Goal: Task Accomplishment & Management: Use online tool/utility

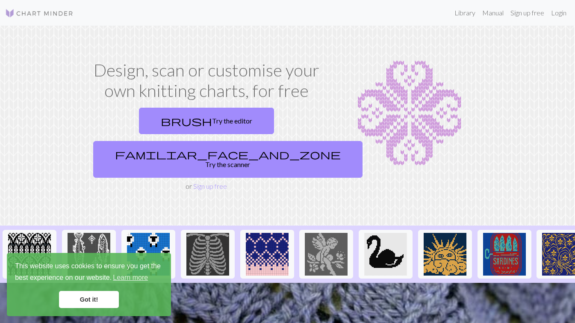
drag, startPoint x: 106, startPoint y: 298, endPoint x: 404, endPoint y: 206, distance: 310.9
click at [106, 298] on link "Got it!" at bounding box center [89, 299] width 60 height 17
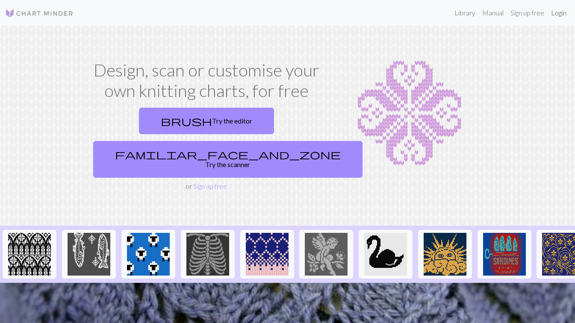
click at [561, 15] on link "Login" at bounding box center [559, 12] width 22 height 17
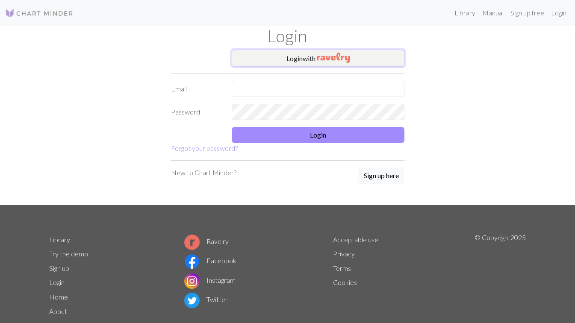
click at [330, 58] on img "button" at bounding box center [333, 58] width 33 height 10
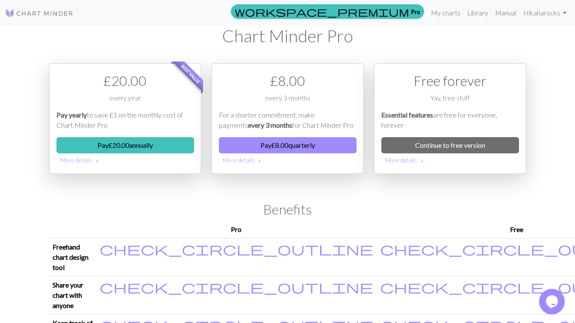
click at [453, 143] on link "Continue to free version" at bounding box center [450, 145] width 138 height 16
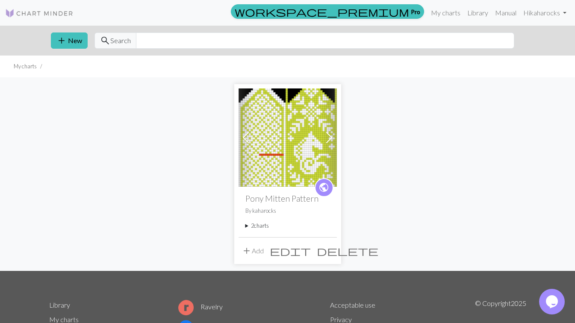
click at [73, 42] on button "add New" at bounding box center [69, 40] width 37 height 16
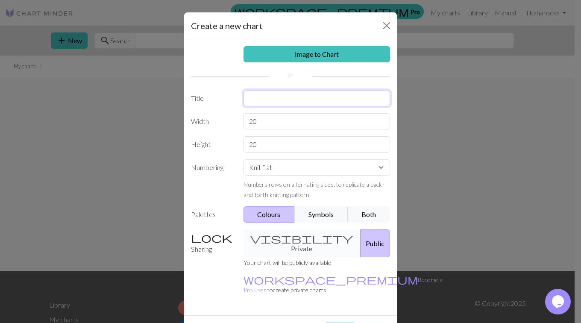
click at [252, 100] on input "text" at bounding box center [317, 98] width 147 height 16
type input "P"
type input "[PERSON_NAME]'s Fingerless Mits"
click at [330, 124] on input "20" at bounding box center [317, 121] width 147 height 16
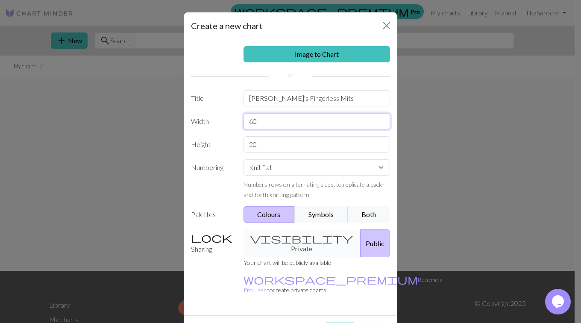
type input "60"
click at [314, 146] on input "20" at bounding box center [317, 144] width 147 height 16
type input "35"
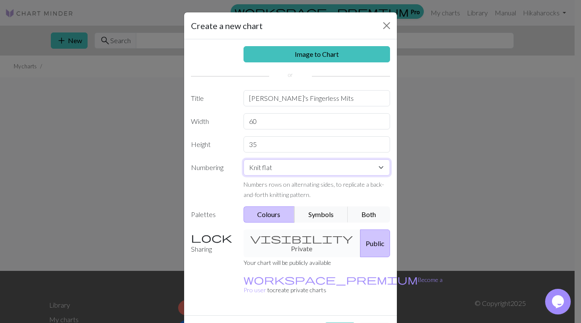
click at [337, 174] on select "Knit flat Knit in the round Lace knitting Cross stitch" at bounding box center [317, 167] width 147 height 16
select select "round"
click at [244, 159] on select "Knit flat Knit in the round Lace knitting Cross stitch" at bounding box center [317, 167] width 147 height 16
click at [288, 237] on div "visibility Private Public" at bounding box center [317, 244] width 157 height 28
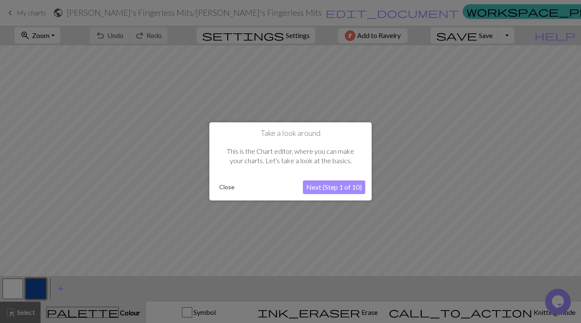
click at [226, 192] on button "Close" at bounding box center [227, 187] width 22 height 13
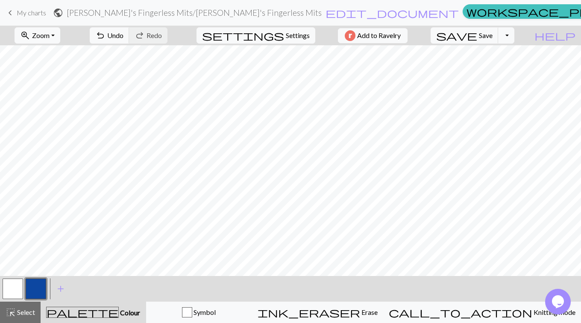
click at [360, 309] on span "ink_eraser" at bounding box center [309, 313] width 103 height 12
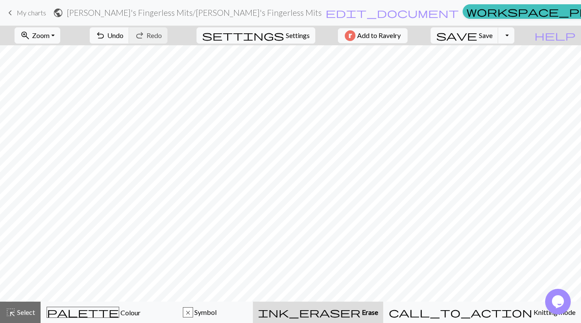
click at [21, 316] on div "highlight_alt Select Select" at bounding box center [20, 312] width 29 height 10
click at [76, 312] on div "palette Colour Colour" at bounding box center [93, 312] width 95 height 11
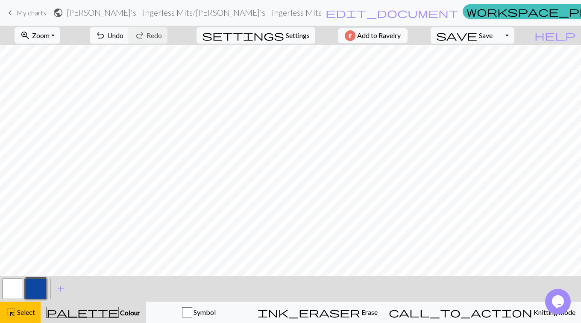
click at [38, 288] on button "button" at bounding box center [36, 289] width 21 height 21
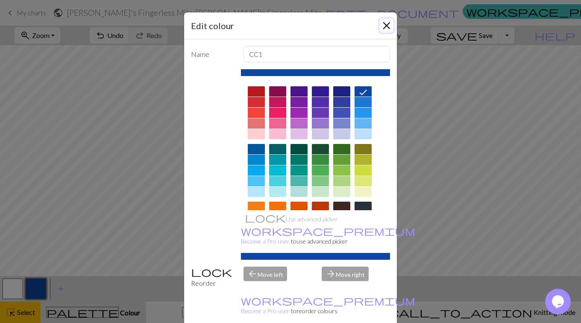
click at [383, 21] on button "Close" at bounding box center [387, 26] width 14 height 14
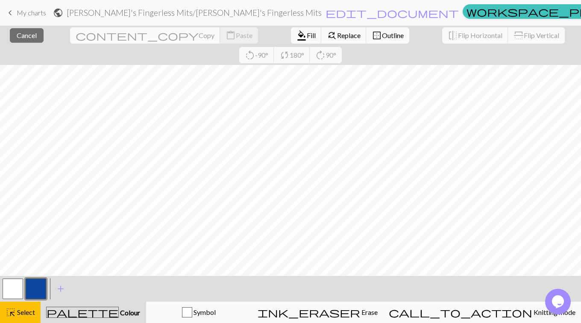
click at [38, 290] on button "button" at bounding box center [36, 289] width 21 height 21
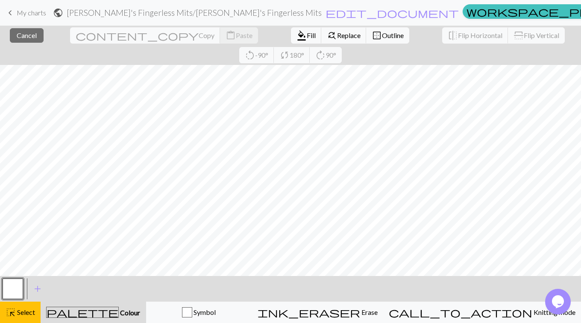
click at [31, 35] on span "Cancel" at bounding box center [27, 35] width 20 height 8
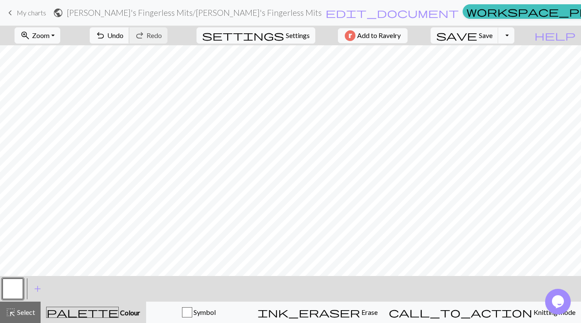
click at [124, 38] on span "Undo" at bounding box center [115, 35] width 16 height 8
click at [29, 286] on button "button" at bounding box center [36, 289] width 21 height 21
click at [106, 36] on span "undo" at bounding box center [100, 35] width 10 height 12
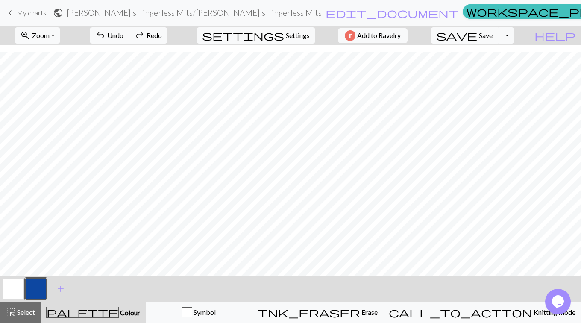
click at [106, 36] on span "undo" at bounding box center [100, 35] width 10 height 12
click at [130, 35] on button "undo Undo Undo" at bounding box center [110, 35] width 40 height 16
click at [124, 38] on span "Undo" at bounding box center [115, 35] width 16 height 8
click at [124, 36] on span "Undo" at bounding box center [115, 35] width 16 height 8
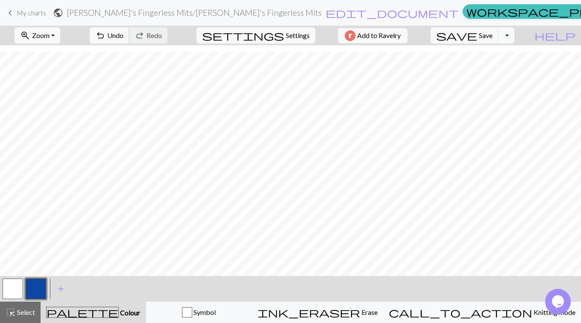
click at [106, 31] on span "undo" at bounding box center [100, 35] width 10 height 12
click at [124, 38] on span "Undo" at bounding box center [115, 35] width 16 height 8
click at [124, 36] on span "Undo" at bounding box center [115, 35] width 16 height 8
click at [106, 36] on span "undo" at bounding box center [100, 35] width 10 height 12
click at [106, 34] on span "undo" at bounding box center [100, 35] width 10 height 12
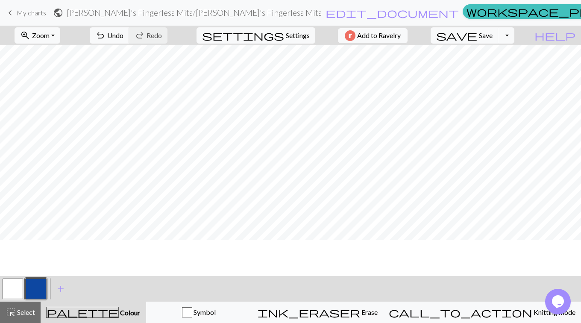
scroll to position [71, 0]
click at [291, 31] on span "Settings" at bounding box center [298, 35] width 24 height 10
select select "aran"
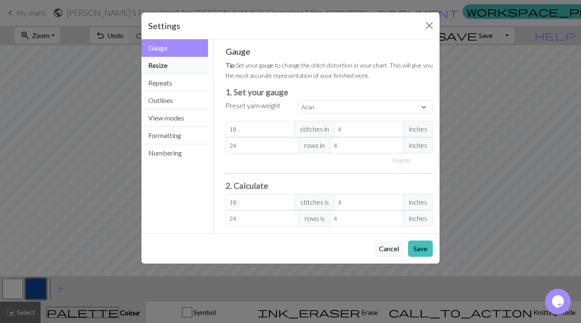
click at [187, 63] on button "Resize" at bounding box center [174, 66] width 67 height 18
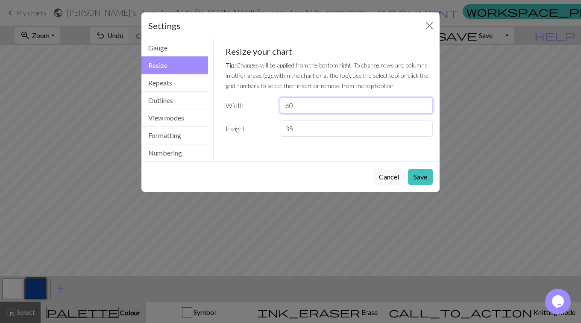
click at [302, 109] on input "60" at bounding box center [356, 105] width 153 height 16
type input "66"
click at [347, 127] on input "35" at bounding box center [356, 129] width 153 height 16
drag, startPoint x: 347, startPoint y: 127, endPoint x: 285, endPoint y: 124, distance: 61.7
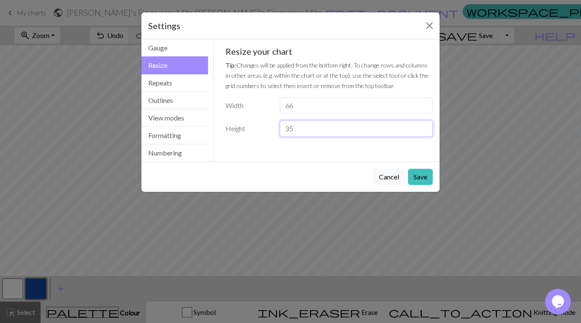
click at [285, 124] on input "35" at bounding box center [356, 129] width 153 height 16
type input "40"
click at [423, 174] on button "Save" at bounding box center [420, 177] width 25 height 16
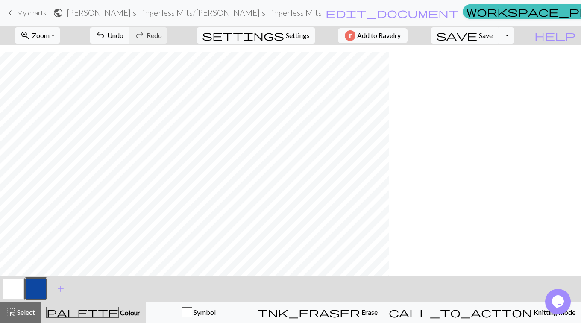
scroll to position [156, 0]
click at [378, 309] on div "ink_eraser Erase Erase" at bounding box center [318, 312] width 120 height 10
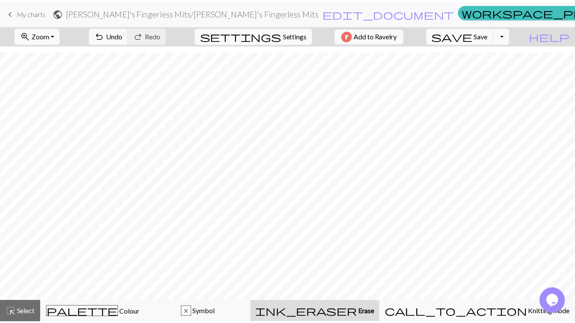
scroll to position [130, 0]
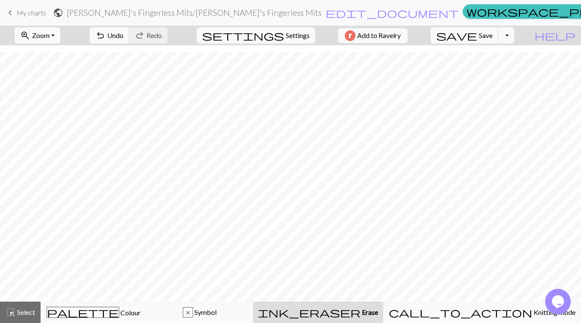
click at [286, 34] on span "Settings" at bounding box center [298, 35] width 24 height 10
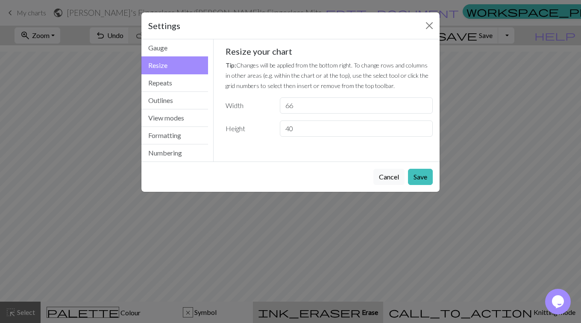
click at [387, 174] on button "Cancel" at bounding box center [389, 177] width 31 height 16
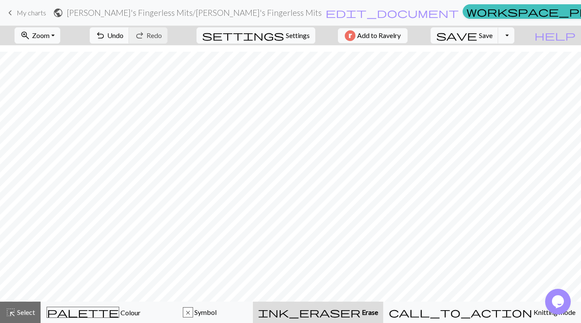
click at [515, 35] on button "Toggle Dropdown" at bounding box center [506, 35] width 16 height 16
click at [447, 27] on div "zoom_in Zoom Zoom Fit all Fit width Fit height 50% 100% 150% 200% undo Undo Und…" at bounding box center [264, 36] width 529 height 20
drag, startPoint x: 34, startPoint y: 16, endPoint x: 341, endPoint y: 22, distance: 307.4
click at [34, 16] on span "My charts" at bounding box center [31, 13] width 29 height 8
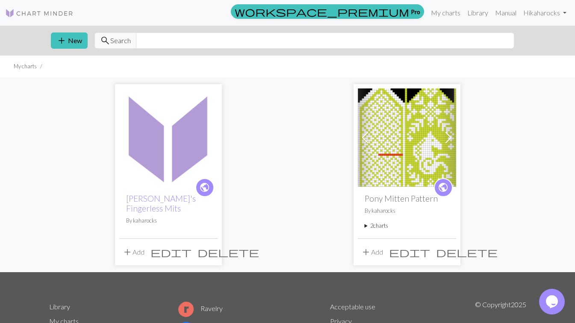
click at [209, 254] on span "delete" at bounding box center [228, 252] width 62 height 12
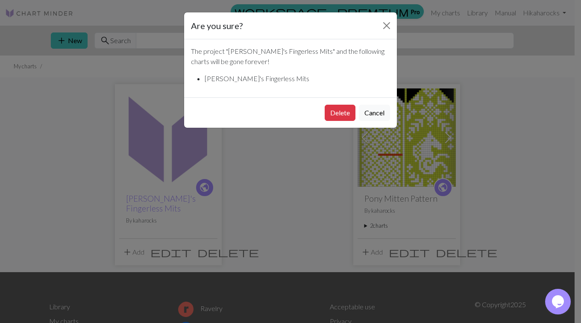
click at [340, 117] on button "Delete" at bounding box center [340, 113] width 31 height 16
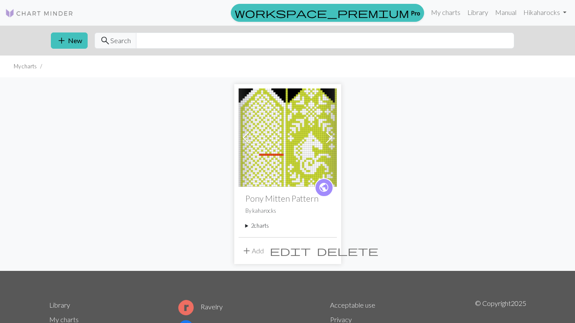
scroll to position [80, 0]
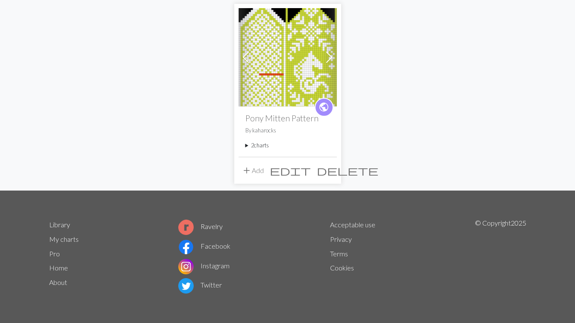
click at [331, 171] on span "delete" at bounding box center [348, 171] width 62 height 12
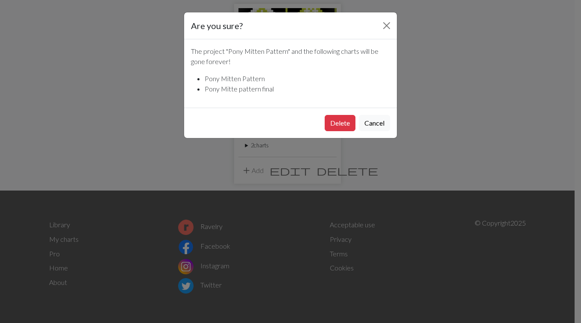
click at [339, 125] on button "Delete" at bounding box center [340, 123] width 31 height 16
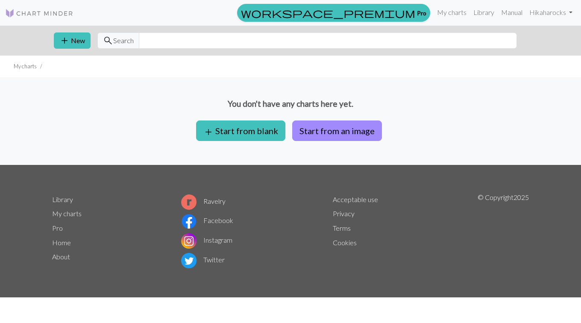
click at [270, 128] on button "add Start from blank" at bounding box center [240, 131] width 89 height 21
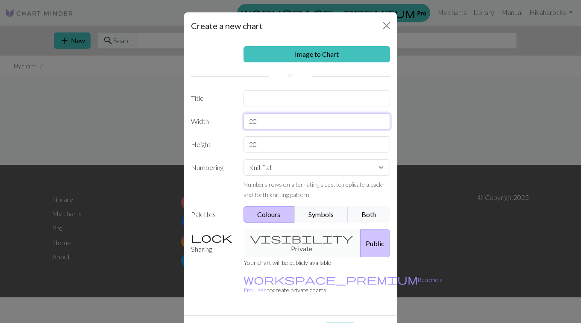
click at [268, 122] on input "20" at bounding box center [317, 121] width 147 height 16
type input "66"
click at [299, 150] on input "20" at bounding box center [317, 144] width 147 height 16
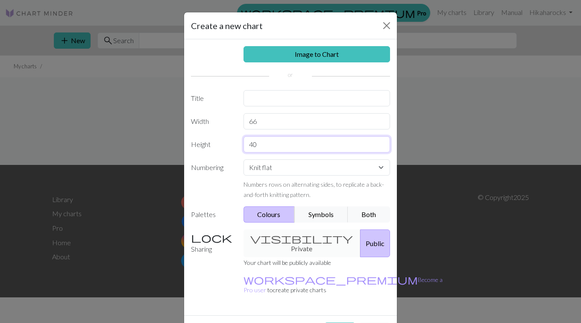
type input "40"
click at [274, 93] on input "text" at bounding box center [317, 98] width 147 height 16
type input "Andrew's Penguin Mits"
click at [265, 168] on select "Knit flat Knit in the round Lace knitting Cross stitch" at bounding box center [317, 167] width 147 height 16
select select "round"
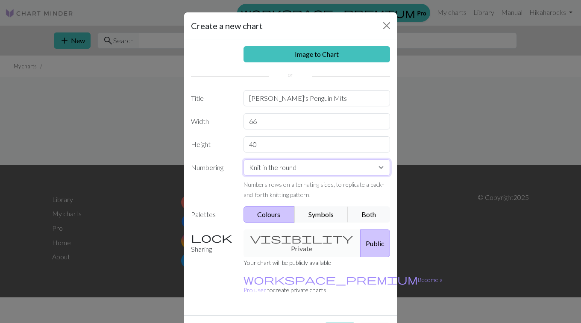
click at [244, 159] on select "Knit flat Knit in the round Lace knitting Cross stitch" at bounding box center [317, 167] width 147 height 16
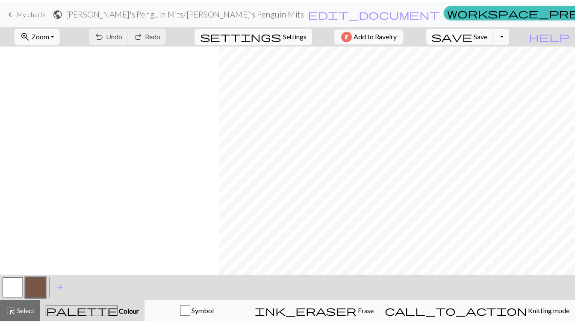
scroll to position [0, 221]
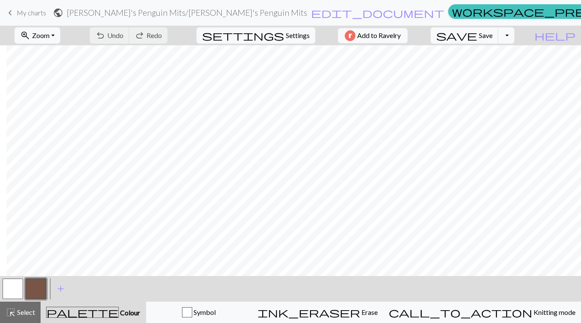
click at [38, 9] on span "My charts" at bounding box center [31, 13] width 29 height 8
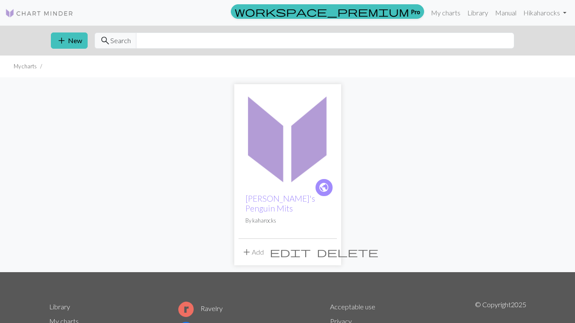
click at [311, 246] on span "edit" at bounding box center [290, 252] width 41 height 12
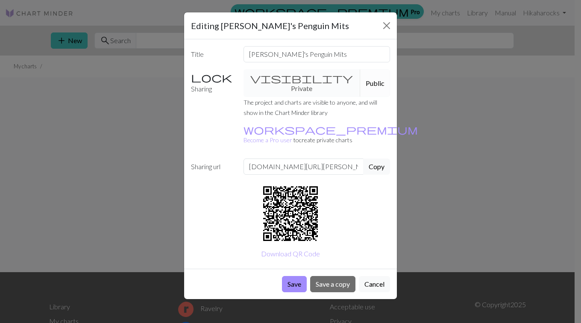
click at [444, 132] on div "Editing Andrew's Penguin Mits Title Andrew's Penguin Mits Sharing visibility Pr…" at bounding box center [290, 161] width 581 height 323
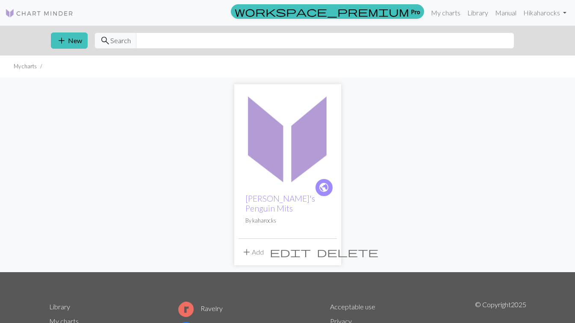
click at [330, 246] on span "delete" at bounding box center [348, 252] width 62 height 12
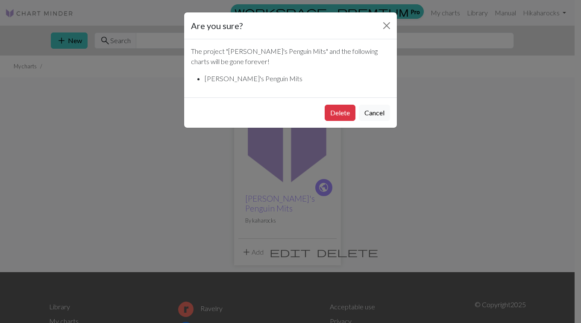
click at [339, 120] on button "Delete" at bounding box center [340, 113] width 31 height 16
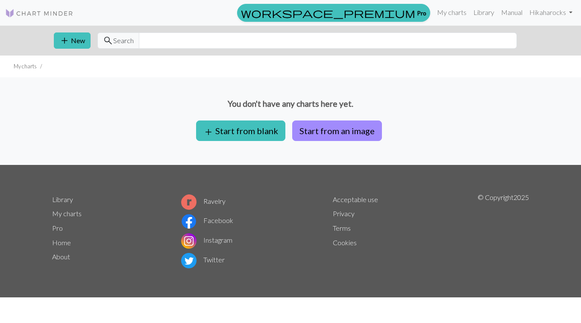
click at [268, 130] on button "add Start from blank" at bounding box center [240, 131] width 89 height 21
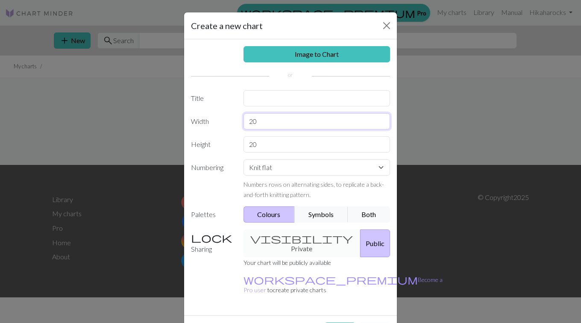
click at [272, 124] on input "20" at bounding box center [317, 121] width 147 height 16
type input "62"
click at [271, 139] on input "20" at bounding box center [317, 144] width 147 height 16
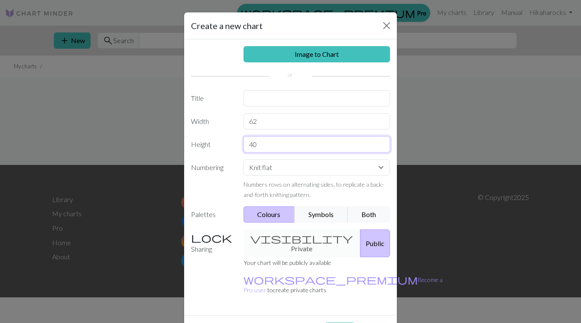
type input "40"
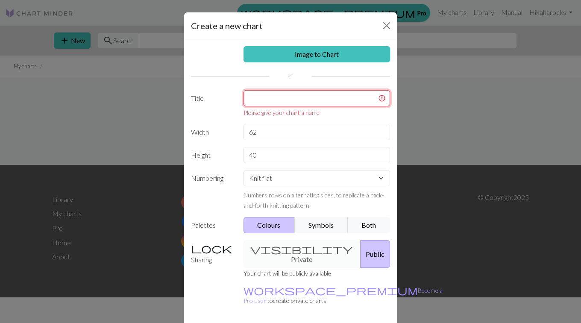
click at [299, 99] on input "text" at bounding box center [317, 98] width 147 height 16
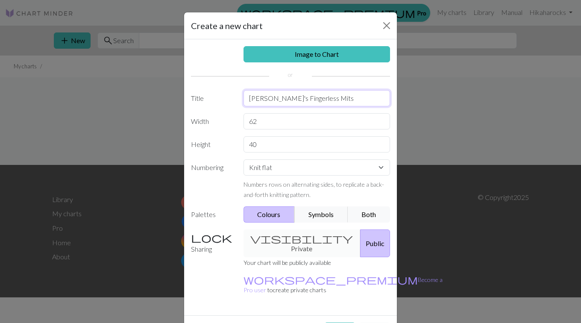
type input "[PERSON_NAME]'s Fingerless Mits"
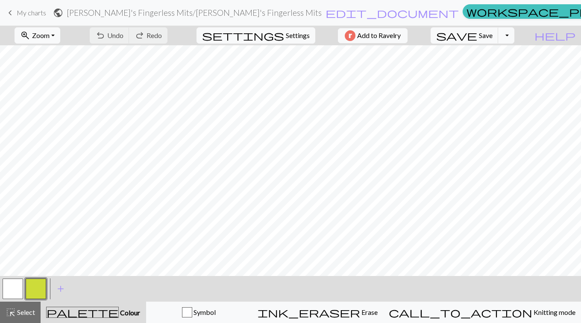
click at [37, 287] on button "button" at bounding box center [36, 289] width 21 height 21
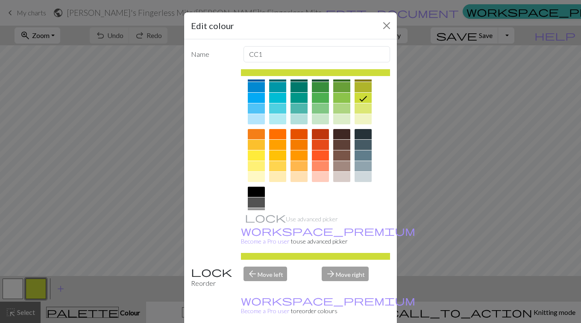
scroll to position [112, 0]
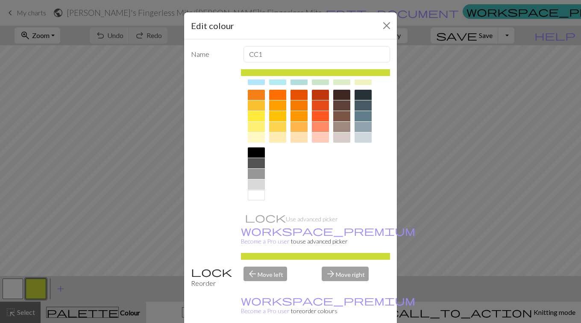
click at [257, 154] on div at bounding box center [256, 152] width 17 height 10
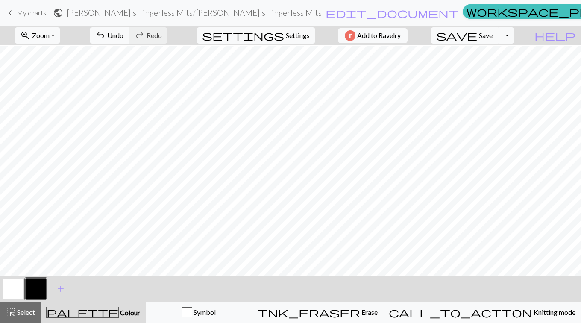
scroll to position [128, 0]
click at [106, 33] on span "undo" at bounding box center [100, 35] width 10 height 12
drag, startPoint x: 13, startPoint y: 284, endPoint x: 35, endPoint y: 276, distance: 23.3
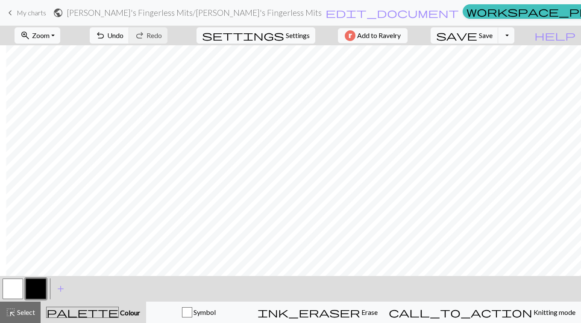
click at [16, 283] on button "button" at bounding box center [13, 289] width 21 height 21
click at [30, 291] on button "button" at bounding box center [36, 289] width 21 height 21
click at [124, 38] on span "Undo" at bounding box center [115, 35] width 16 height 8
click at [124, 35] on span "Undo" at bounding box center [115, 35] width 16 height 8
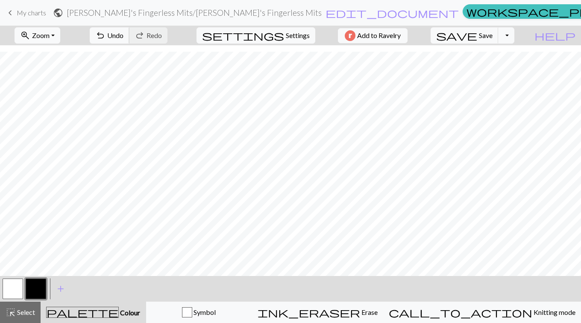
click at [106, 32] on span "undo" at bounding box center [100, 35] width 10 height 12
click at [106, 33] on span "undo" at bounding box center [100, 35] width 10 height 12
click at [130, 31] on button "undo Undo Undo" at bounding box center [110, 35] width 40 height 16
click at [124, 34] on span "Undo" at bounding box center [115, 35] width 16 height 8
click at [106, 33] on span "undo" at bounding box center [100, 35] width 10 height 12
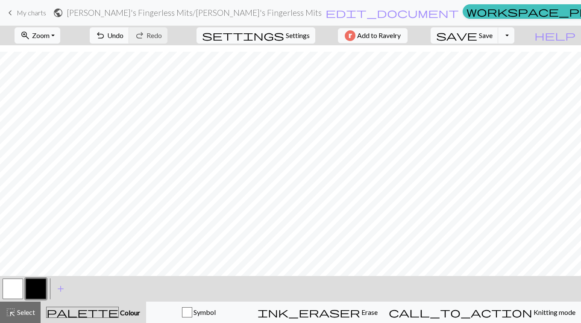
click at [23, 286] on div at bounding box center [12, 288] width 23 height 23
click at [12, 287] on button "button" at bounding box center [13, 289] width 21 height 21
click at [38, 291] on button "button" at bounding box center [36, 289] width 21 height 21
click at [18, 288] on button "button" at bounding box center [13, 289] width 21 height 21
drag, startPoint x: 30, startPoint y: 287, endPoint x: 38, endPoint y: 286, distance: 8.6
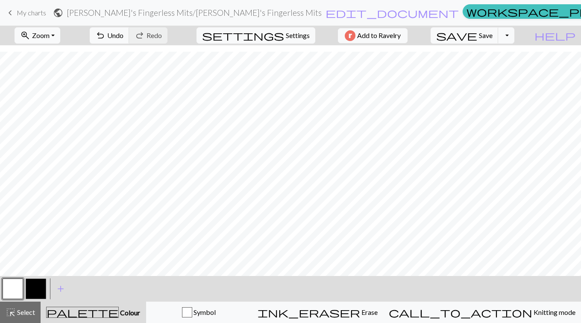
click at [30, 287] on button "button" at bounding box center [36, 289] width 21 height 21
click at [130, 32] on button "undo Undo Undo" at bounding box center [110, 35] width 40 height 16
click at [124, 39] on span "Undo" at bounding box center [115, 35] width 16 height 8
click at [106, 38] on span "undo" at bounding box center [100, 35] width 10 height 12
click at [106, 37] on span "undo" at bounding box center [100, 35] width 10 height 12
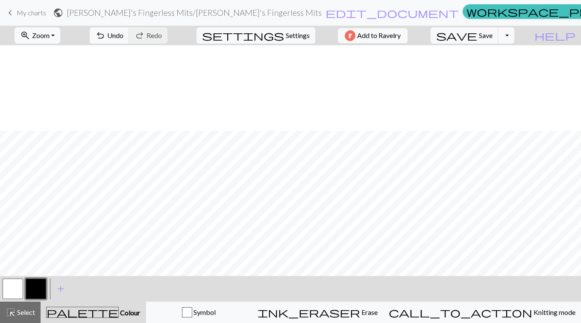
scroll to position [85, 0]
click at [124, 39] on span "Undo" at bounding box center [115, 35] width 16 height 8
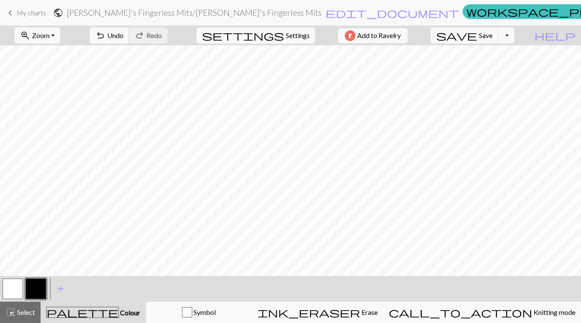
click at [124, 38] on span "Undo" at bounding box center [115, 35] width 16 height 8
click at [106, 40] on span "undo" at bounding box center [100, 35] width 10 height 12
click at [106, 35] on span "undo" at bounding box center [100, 35] width 10 height 12
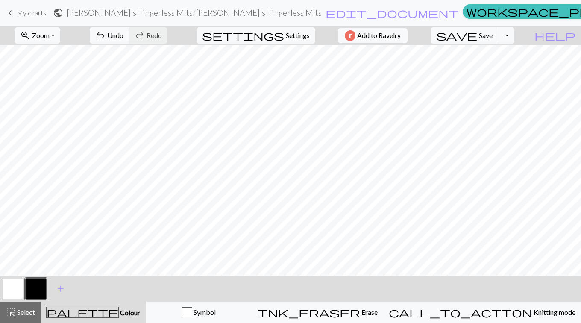
click at [106, 35] on span "undo" at bounding box center [100, 35] width 10 height 12
click at [106, 34] on span "undo" at bounding box center [100, 35] width 10 height 12
click at [124, 35] on span "Undo" at bounding box center [115, 35] width 16 height 8
click at [130, 31] on button "undo Undo Undo" at bounding box center [110, 35] width 40 height 16
click at [130, 40] on button "undo Undo Undo" at bounding box center [110, 35] width 40 height 16
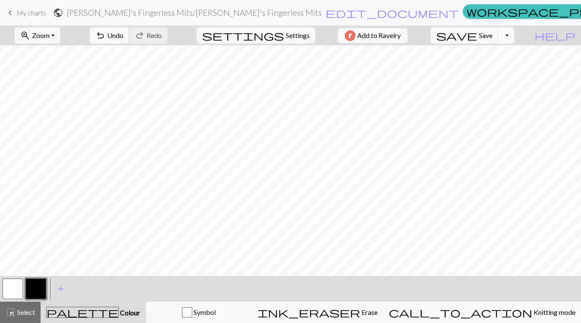
click at [130, 35] on button "undo Undo Undo" at bounding box center [110, 35] width 40 height 16
click at [130, 39] on button "undo Undo Undo" at bounding box center [110, 35] width 40 height 16
click at [12, 288] on button "button" at bounding box center [13, 289] width 21 height 21
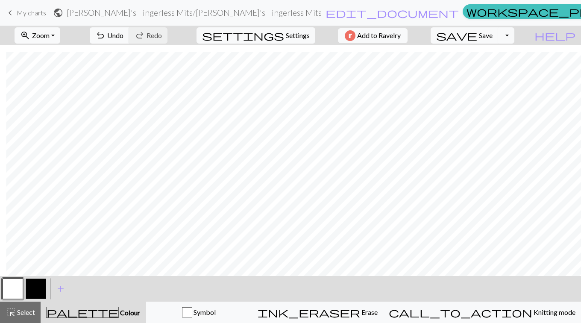
drag, startPoint x: 41, startPoint y: 292, endPoint x: 56, endPoint y: 280, distance: 18.9
click at [41, 291] on button "button" at bounding box center [36, 289] width 21 height 21
click at [286, 33] on span "Settings" at bounding box center [298, 35] width 24 height 10
select select "aran"
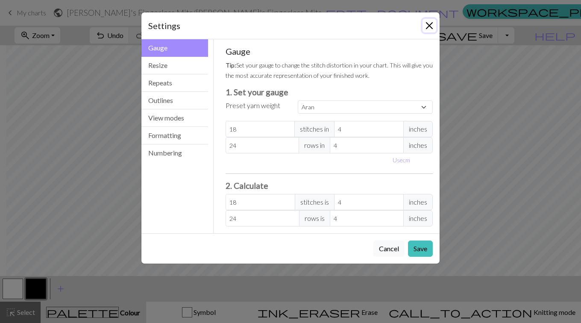
click at [429, 24] on button "Close" at bounding box center [430, 26] width 14 height 14
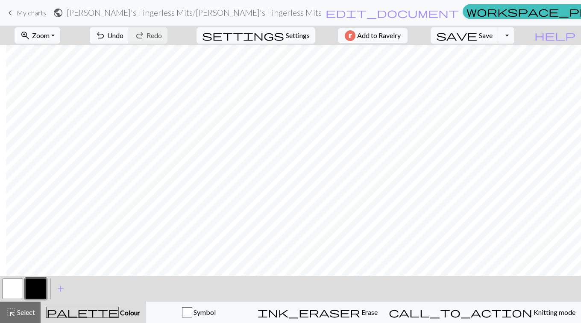
click at [119, 313] on span "Colour" at bounding box center [129, 313] width 21 height 8
click at [94, 309] on span "palette" at bounding box center [83, 313] width 72 height 12
click at [26, 287] on button "button" at bounding box center [36, 289] width 21 height 21
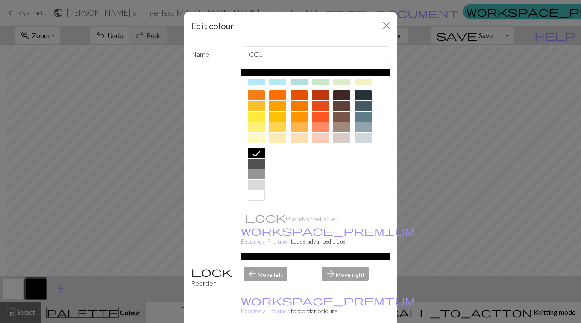
scroll to position [112, 0]
click at [254, 162] on div at bounding box center [256, 163] width 17 height 10
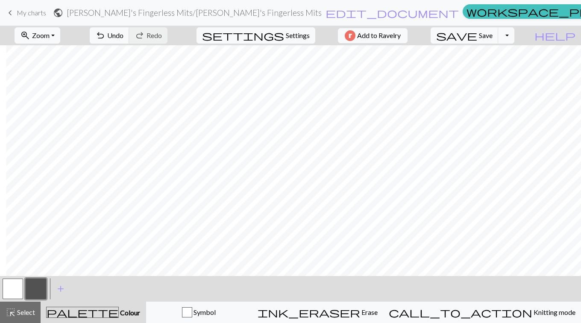
click at [12, 286] on button "button" at bounding box center [13, 289] width 21 height 21
click at [39, 286] on button "button" at bounding box center [36, 289] width 21 height 21
click at [28, 289] on button "button" at bounding box center [36, 289] width 21 height 21
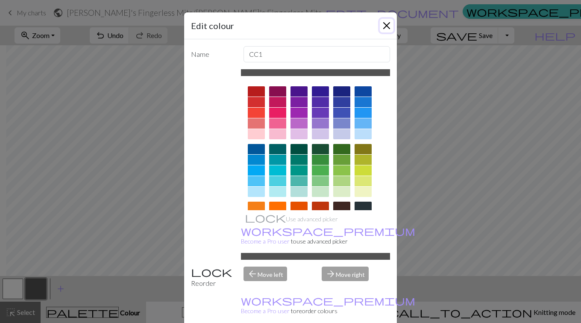
click at [382, 21] on button "Close" at bounding box center [387, 26] width 14 height 14
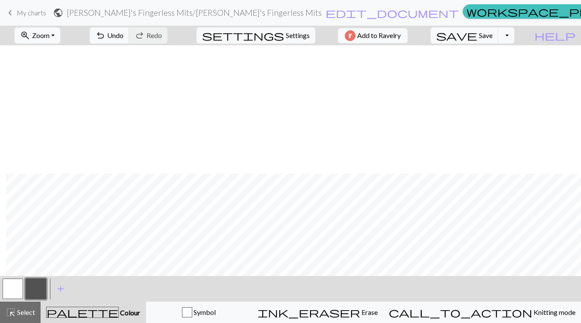
scroll to position [156, 176]
click at [124, 36] on span "Undo" at bounding box center [115, 35] width 16 height 8
click at [16, 284] on button "button" at bounding box center [13, 289] width 21 height 21
click at [40, 283] on button "button" at bounding box center [36, 289] width 21 height 21
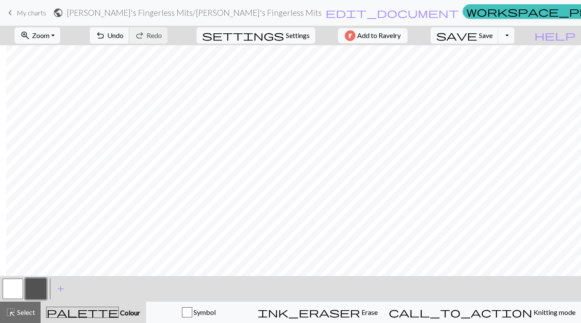
click at [124, 38] on span "Undo" at bounding box center [115, 35] width 16 height 8
drag, startPoint x: 144, startPoint y: 38, endPoint x: 154, endPoint y: 40, distance: 10.6
click at [106, 38] on span "undo" at bounding box center [100, 35] width 10 height 12
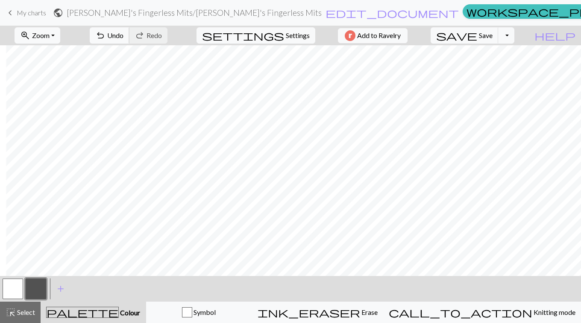
click at [124, 36] on span "Undo" at bounding box center [115, 35] width 16 height 8
click at [60, 40] on button "zoom_in Zoom Zoom" at bounding box center [38, 35] width 46 height 16
click at [52, 112] on button "100%" at bounding box center [49, 116] width 68 height 14
click at [57, 30] on button "zoom_in Zoom Zoom" at bounding box center [38, 35] width 46 height 16
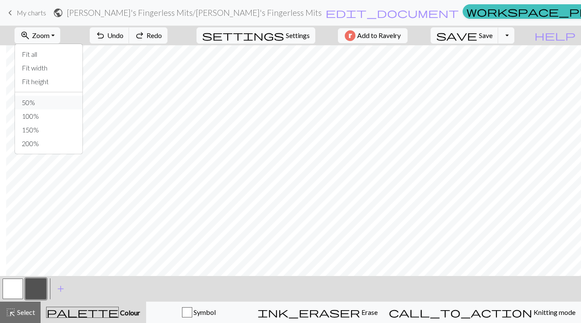
click at [56, 99] on button "50%" at bounding box center [49, 103] width 68 height 14
click at [60, 31] on button "zoom_in Zoom Zoom" at bounding box center [38, 35] width 46 height 16
click at [53, 115] on button "100%" at bounding box center [49, 116] width 68 height 14
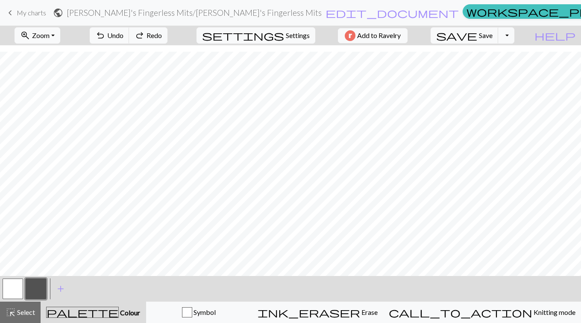
click at [96, 307] on span "palette" at bounding box center [83, 313] width 72 height 12
click at [99, 310] on span "palette" at bounding box center [83, 313] width 72 height 12
click at [55, 285] on button "add Add a colour" at bounding box center [60, 288] width 21 height 21
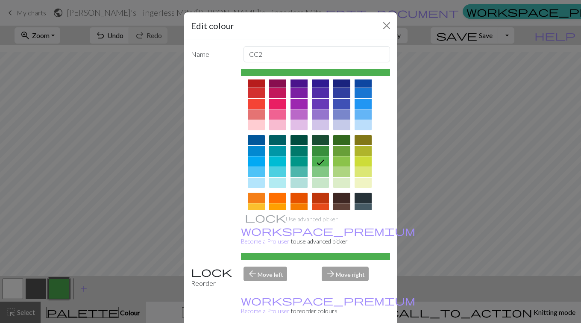
scroll to position [0, 0]
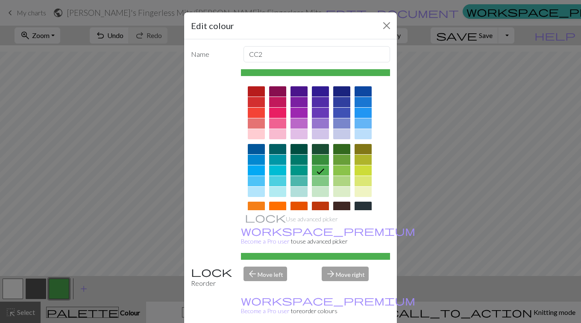
click at [257, 90] on div at bounding box center [256, 91] width 17 height 10
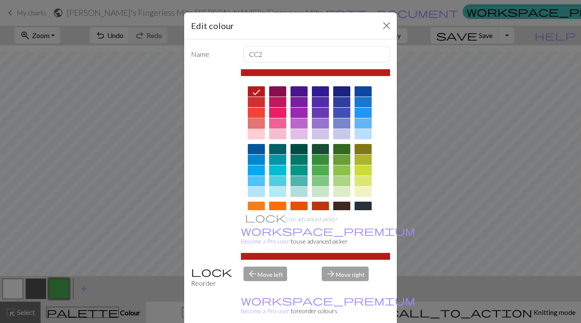
click at [253, 124] on div at bounding box center [256, 123] width 17 height 10
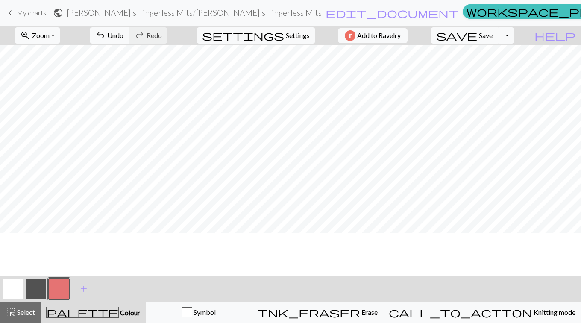
scroll to position [71, 0]
click at [50, 37] on span "Zoom" at bounding box center [41, 35] width 18 height 8
click at [56, 102] on button "50%" at bounding box center [49, 103] width 68 height 14
click at [515, 35] on button "Toggle Dropdown" at bounding box center [506, 35] width 16 height 16
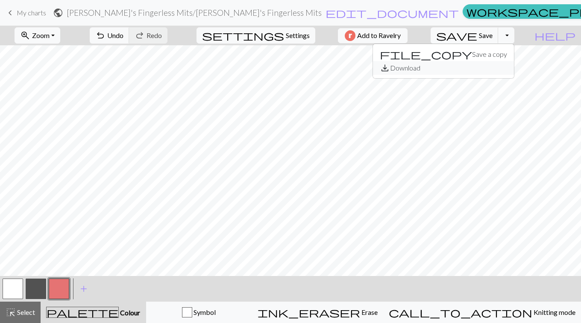
click at [503, 68] on button "save_alt Download" at bounding box center [443, 68] width 141 height 14
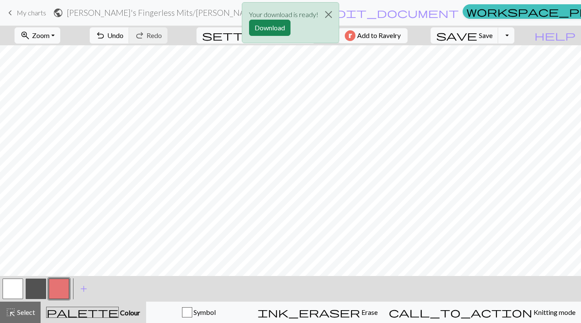
click at [269, 29] on button "Download" at bounding box center [269, 28] width 41 height 16
